Goal: Task Accomplishment & Management: Manage account settings

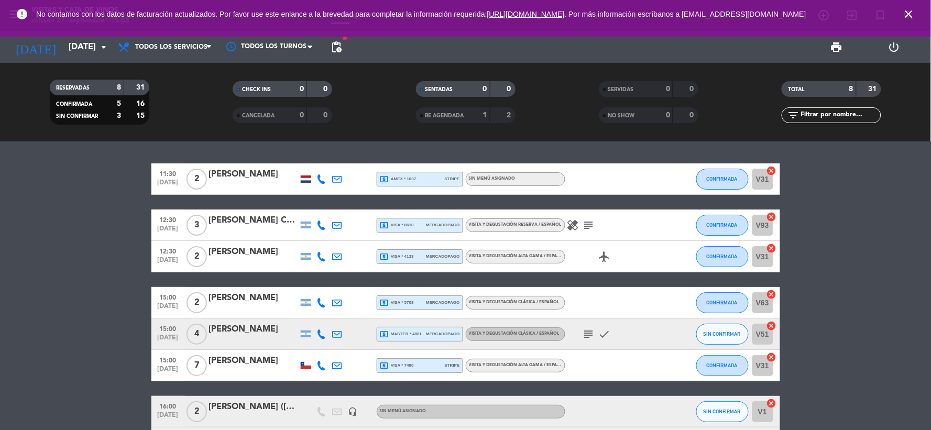
scroll to position [81, 0]
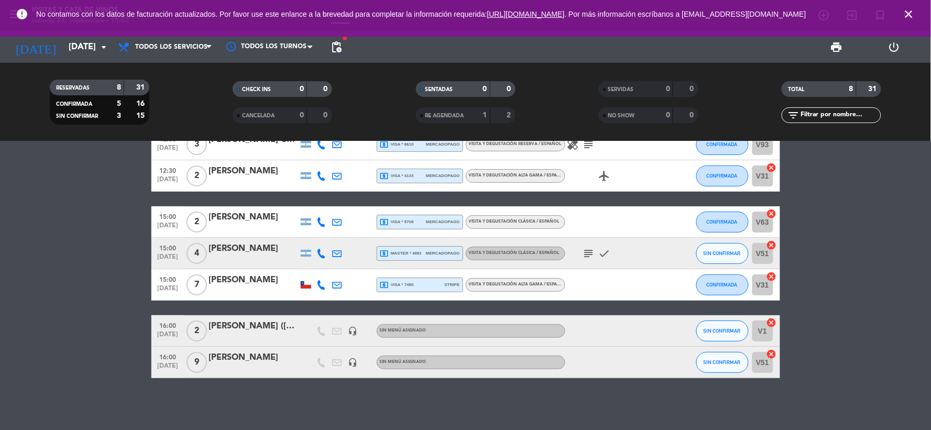
click at [541, 282] on span "VISITA Y DEGUSTACIÓN ALTA GAMA / ESPAÑOL" at bounding box center [518, 284] width 98 height 4
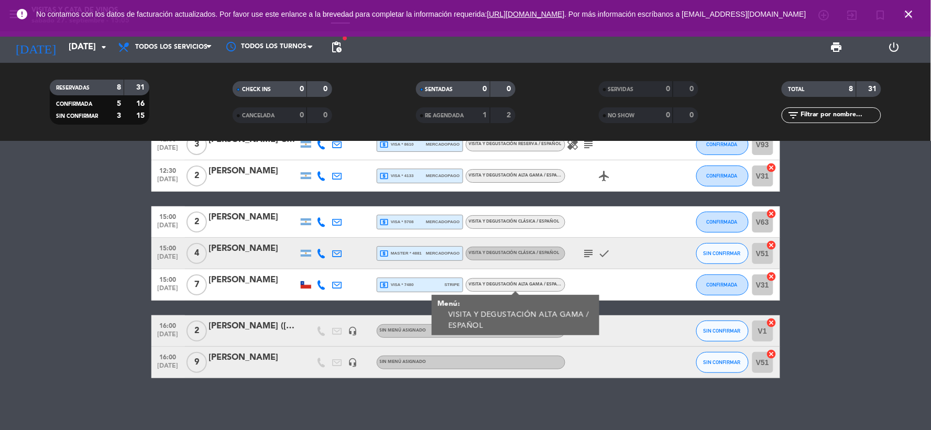
click at [249, 286] on div "[PERSON_NAME]" at bounding box center [253, 280] width 89 height 14
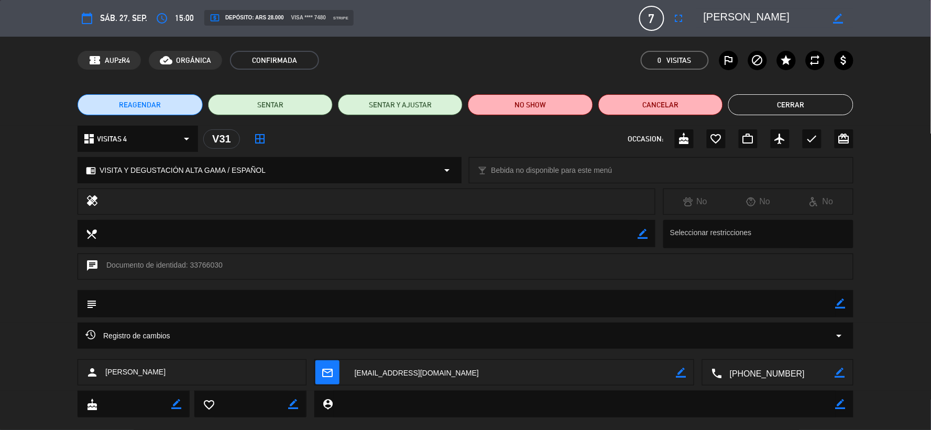
click at [451, 174] on icon "arrow_drop_down" at bounding box center [446, 170] width 13 height 13
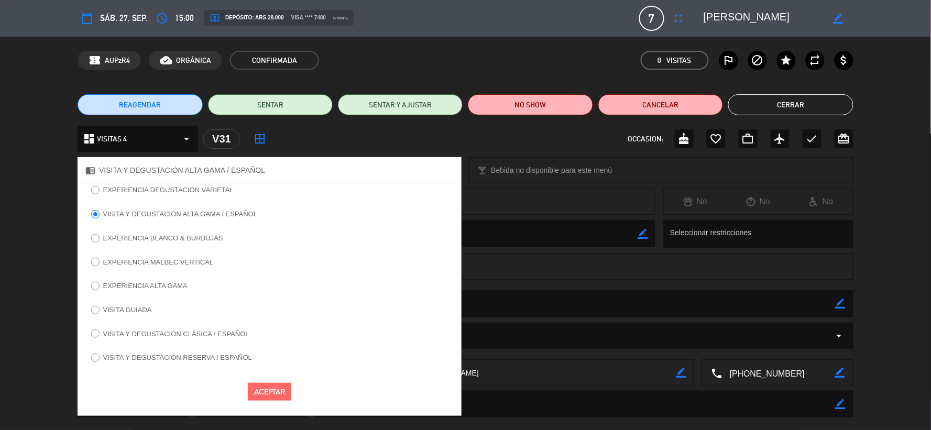
click at [215, 335] on label "VISITA Y DEGUSTACIÓN CLÁSICA / ESPAÑOL" at bounding box center [176, 333] width 146 height 7
click at [282, 392] on button "Aceptar" at bounding box center [269, 392] width 43 height 18
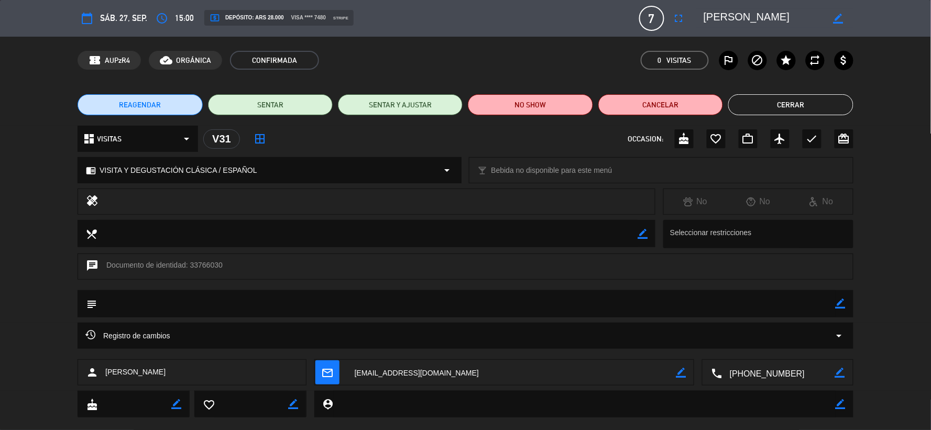
click at [747, 101] on button "Cerrar" at bounding box center [790, 104] width 125 height 21
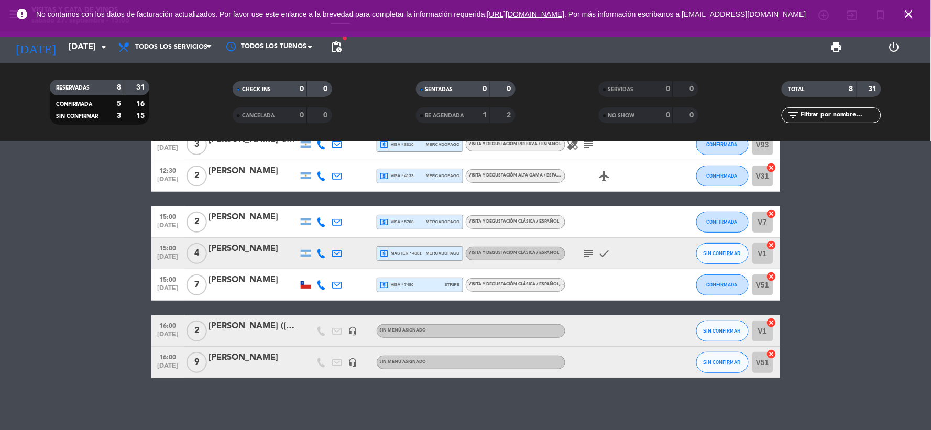
click at [588, 257] on icon "subject" at bounding box center [588, 253] width 13 height 13
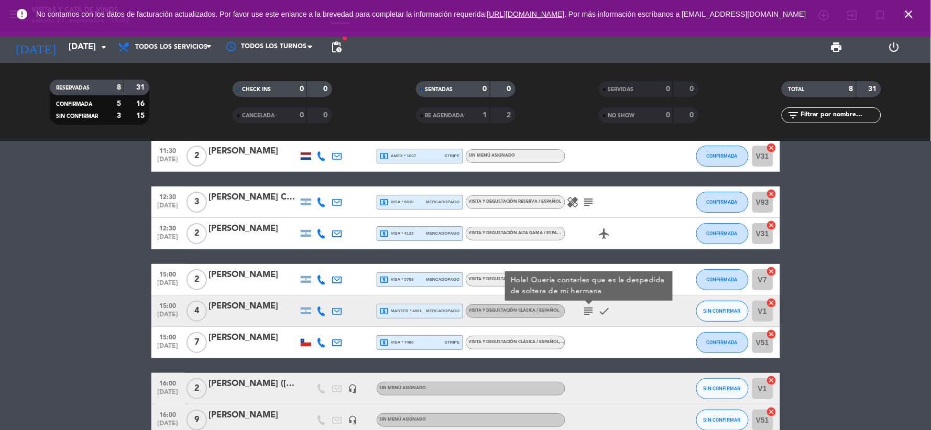
scroll to position [23, 0]
click at [605, 306] on icon "check" at bounding box center [604, 311] width 13 height 13
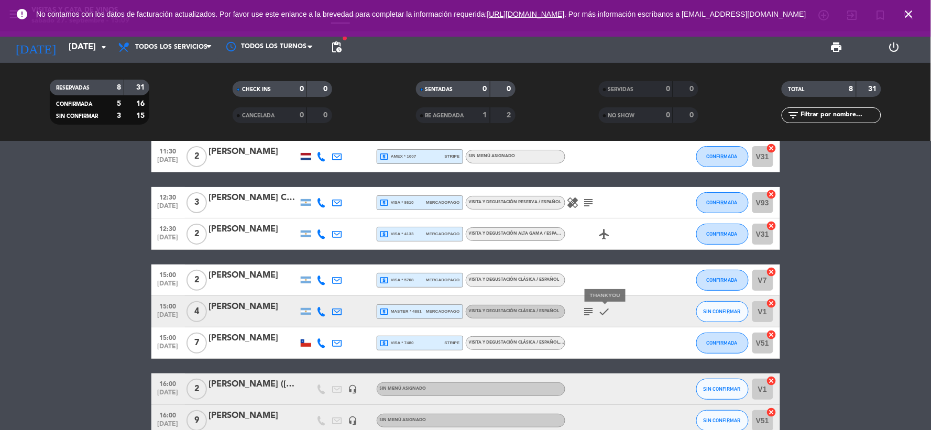
click at [601, 313] on icon "check" at bounding box center [604, 311] width 13 height 13
click at [629, 289] on div at bounding box center [612, 279] width 94 height 31
